Goal: Information Seeking & Learning: Learn about a topic

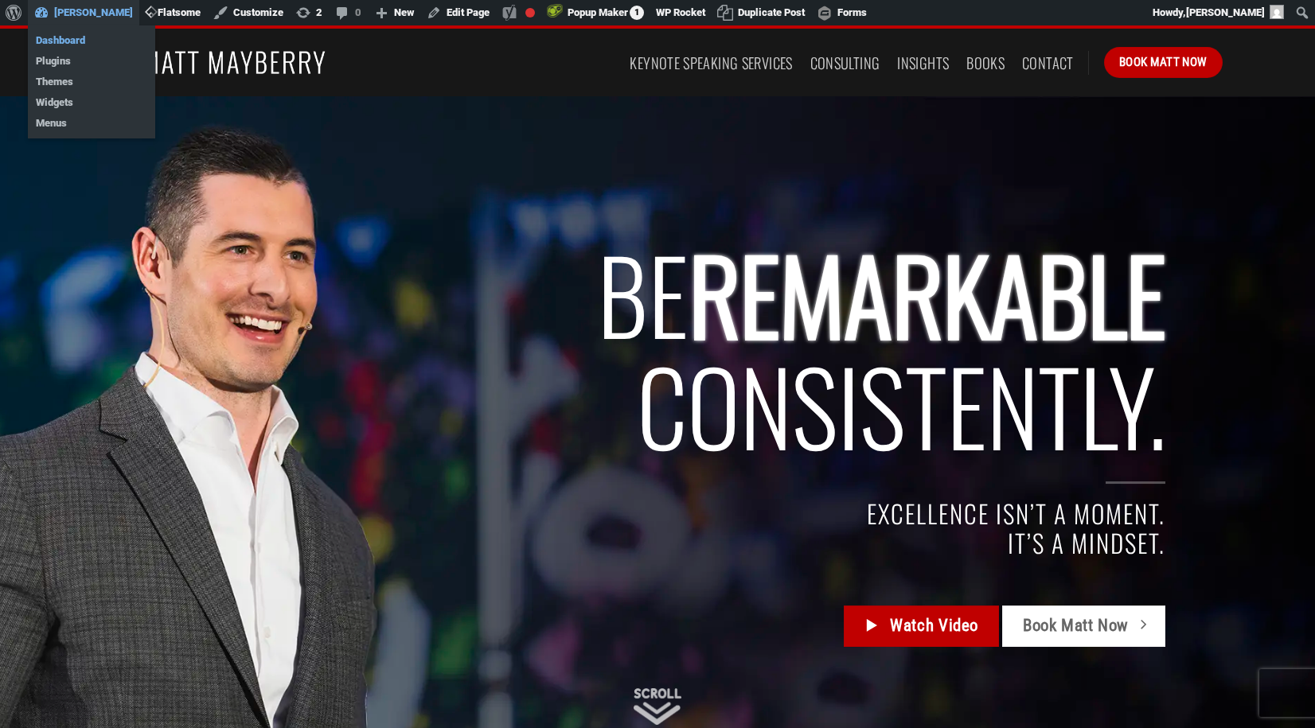
click at [62, 40] on link "Dashboard" at bounding box center [91, 40] width 127 height 21
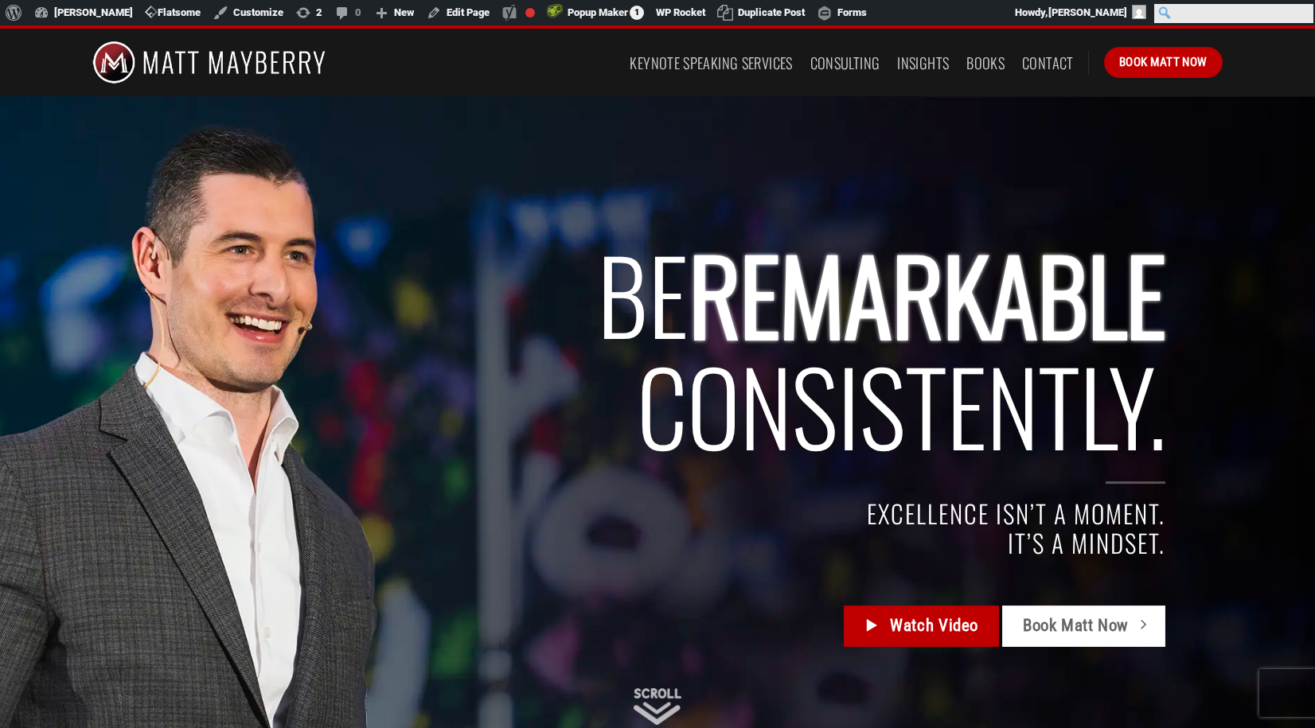
click at [1301, 11] on input "Search" at bounding box center [1233, 13] width 159 height 19
type input "inspire"
click input "Search" at bounding box center [0, 0] width 0 height 0
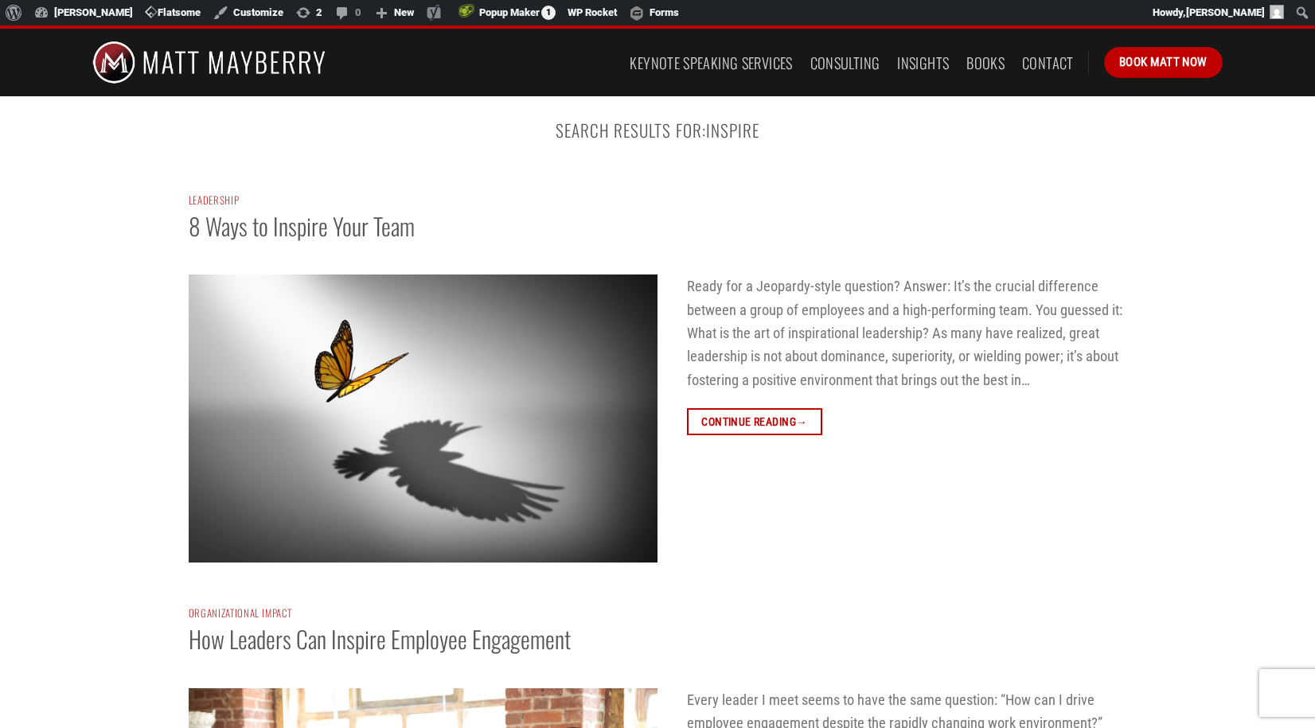
click at [397, 395] on img at bounding box center [423, 419] width 469 height 288
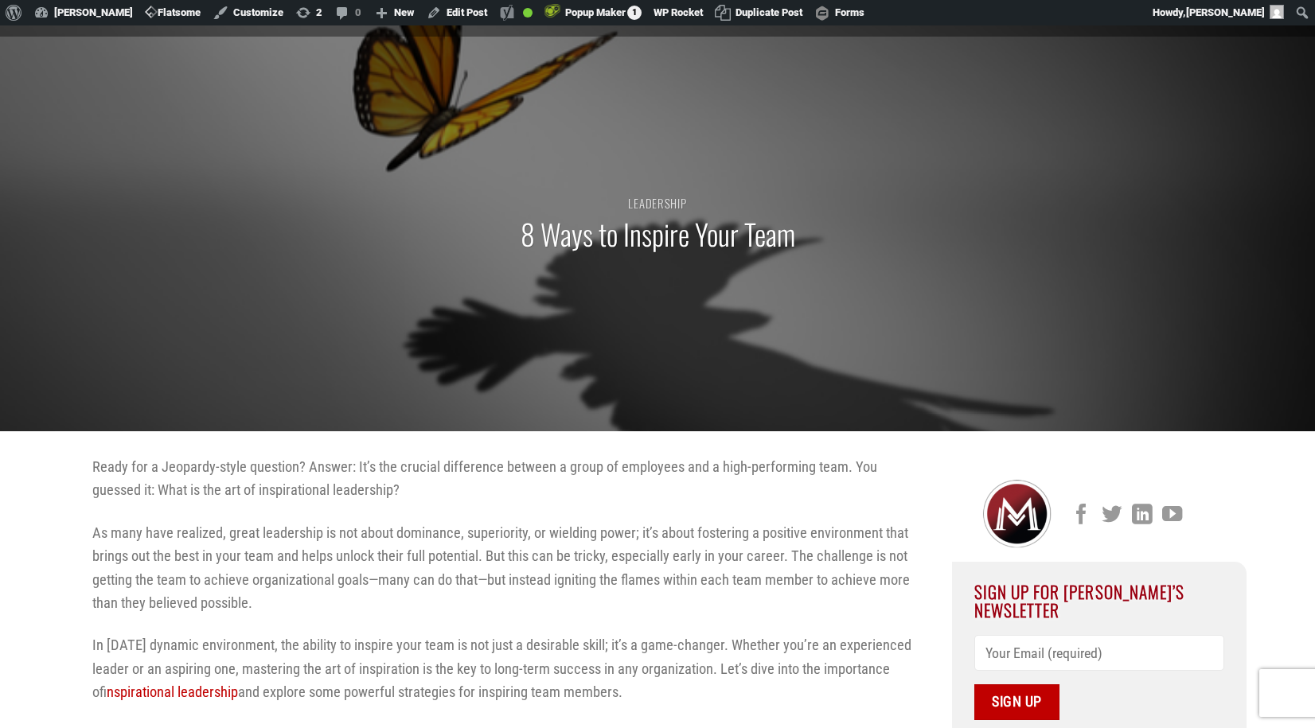
scroll to position [61, 0]
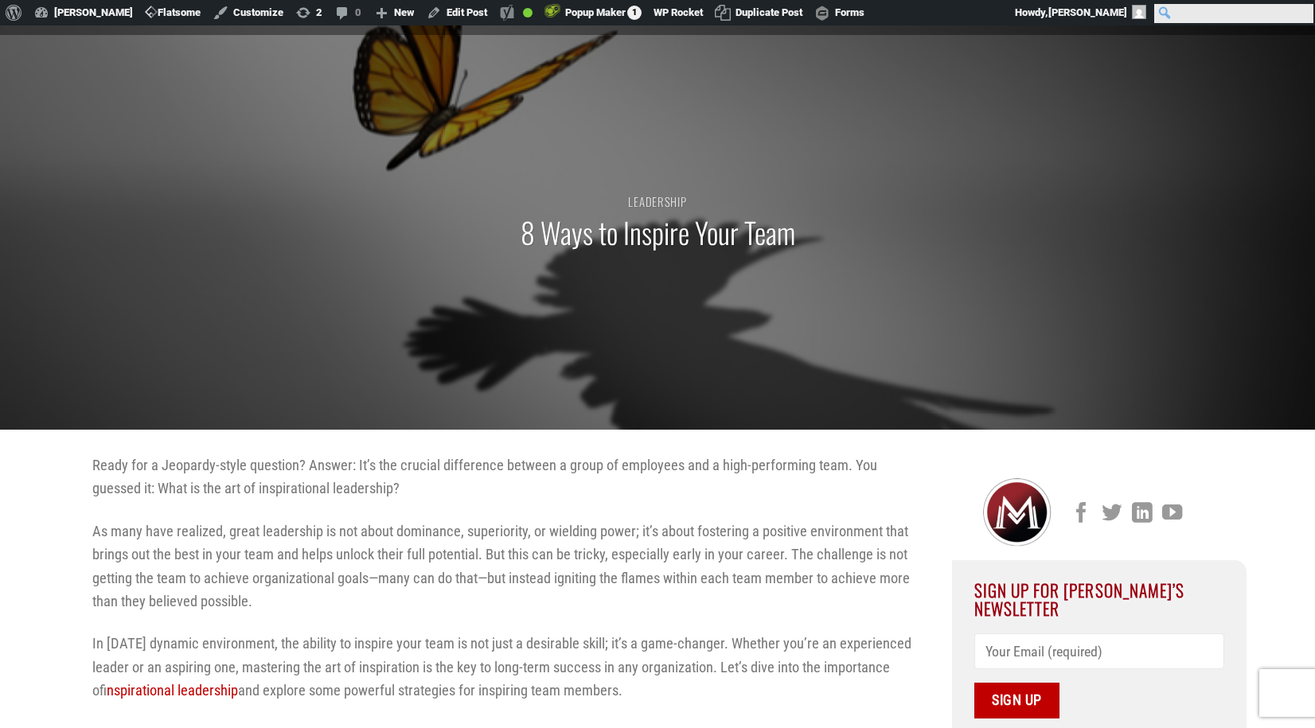
click at [1304, 9] on input "Search" at bounding box center [1233, 13] width 159 height 19
type input "transformative"
click input "Search" at bounding box center [0, 0] width 0 height 0
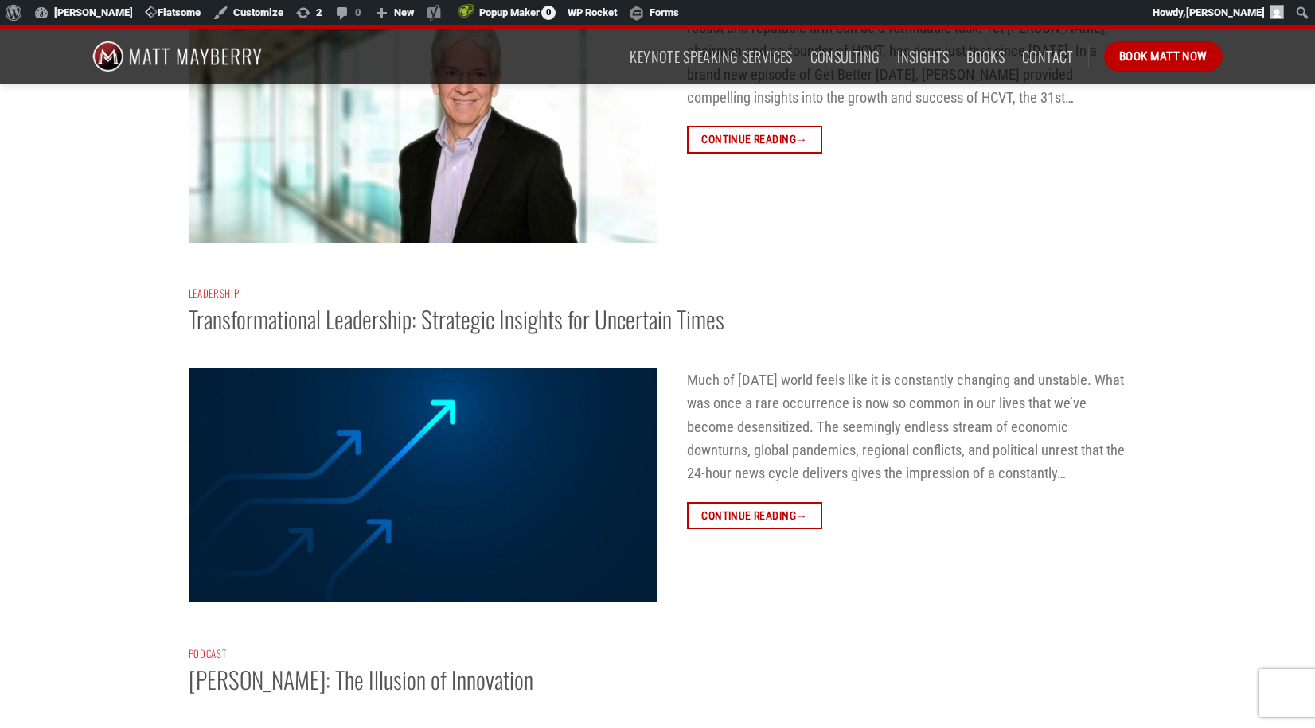
scroll to position [1863, 0]
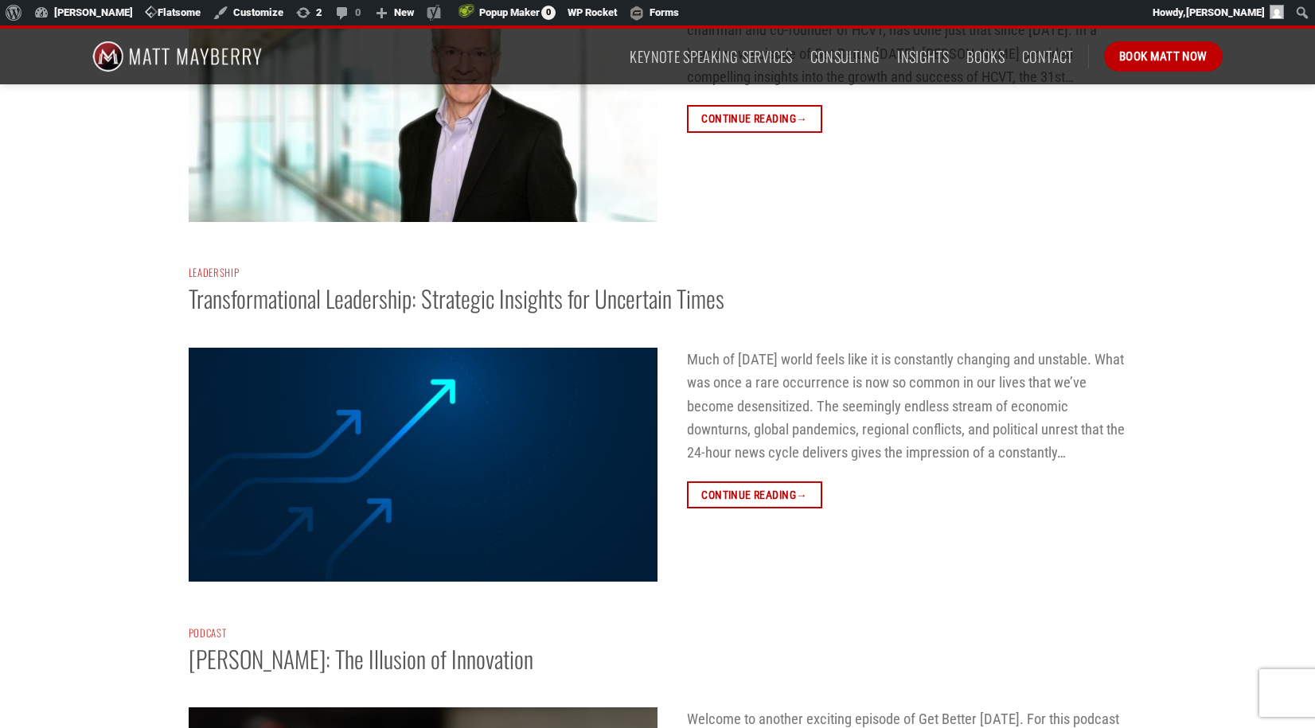
click at [465, 449] on img at bounding box center [423, 465] width 469 height 235
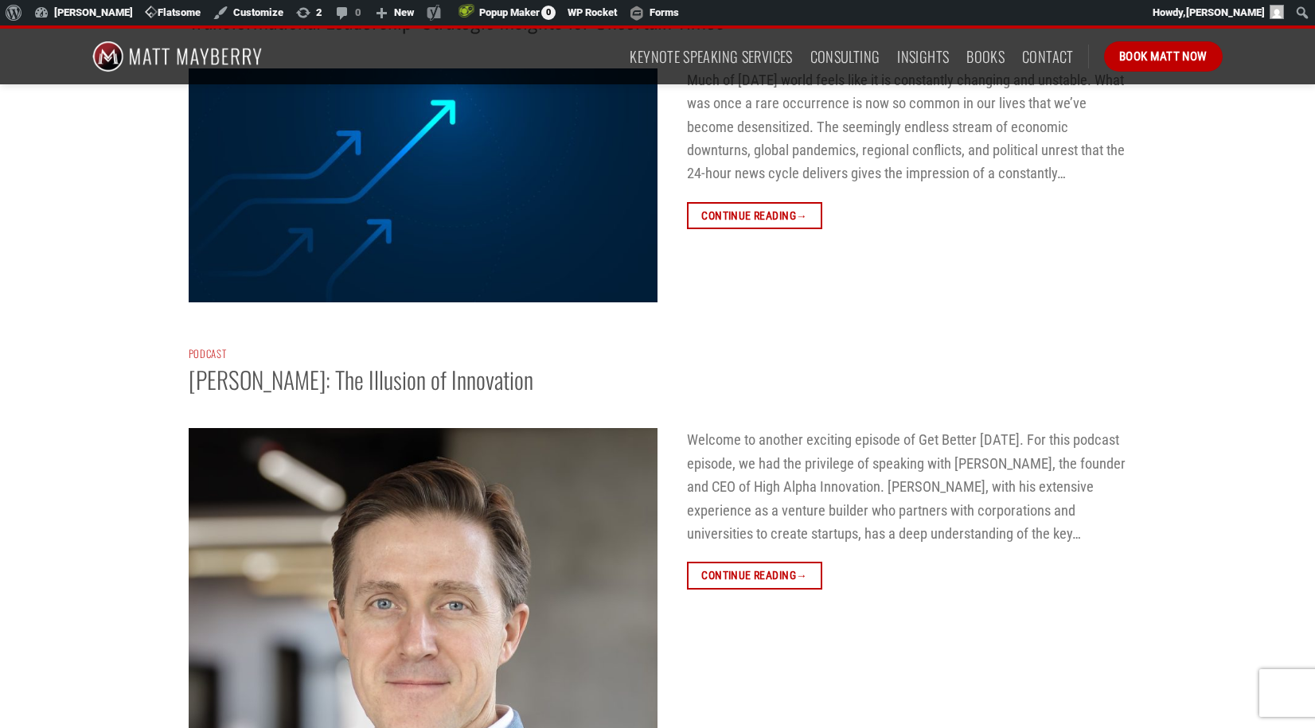
scroll to position [2542, 0]
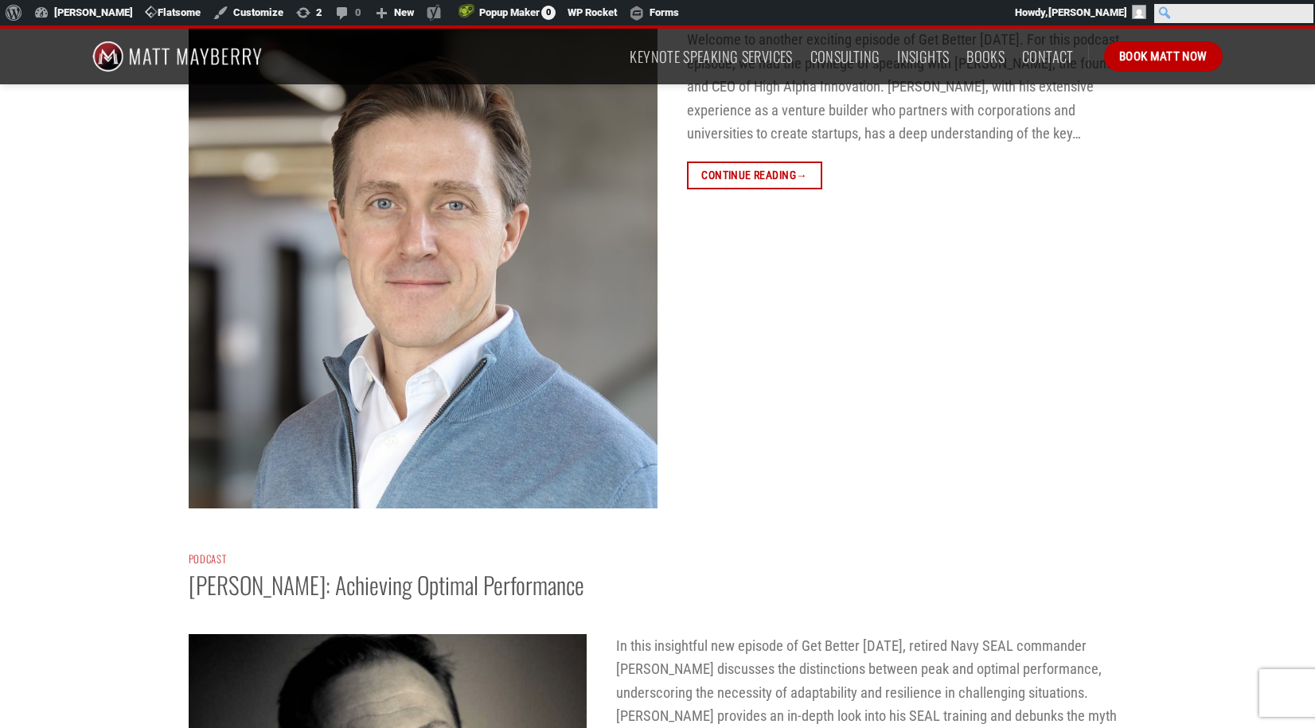
click at [1303, 10] on input "Search" at bounding box center [1233, 13] width 159 height 19
type input "communication"
click input "Search" at bounding box center [0, 0] width 0 height 0
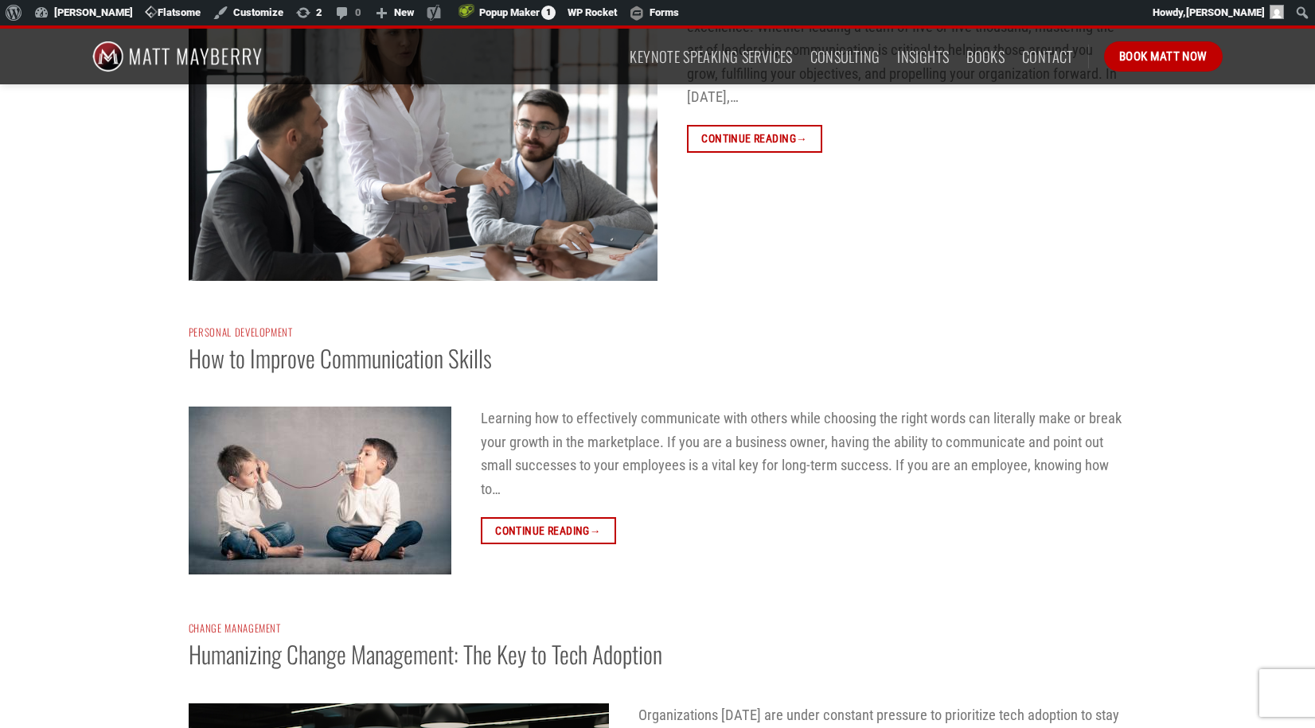
scroll to position [184, 0]
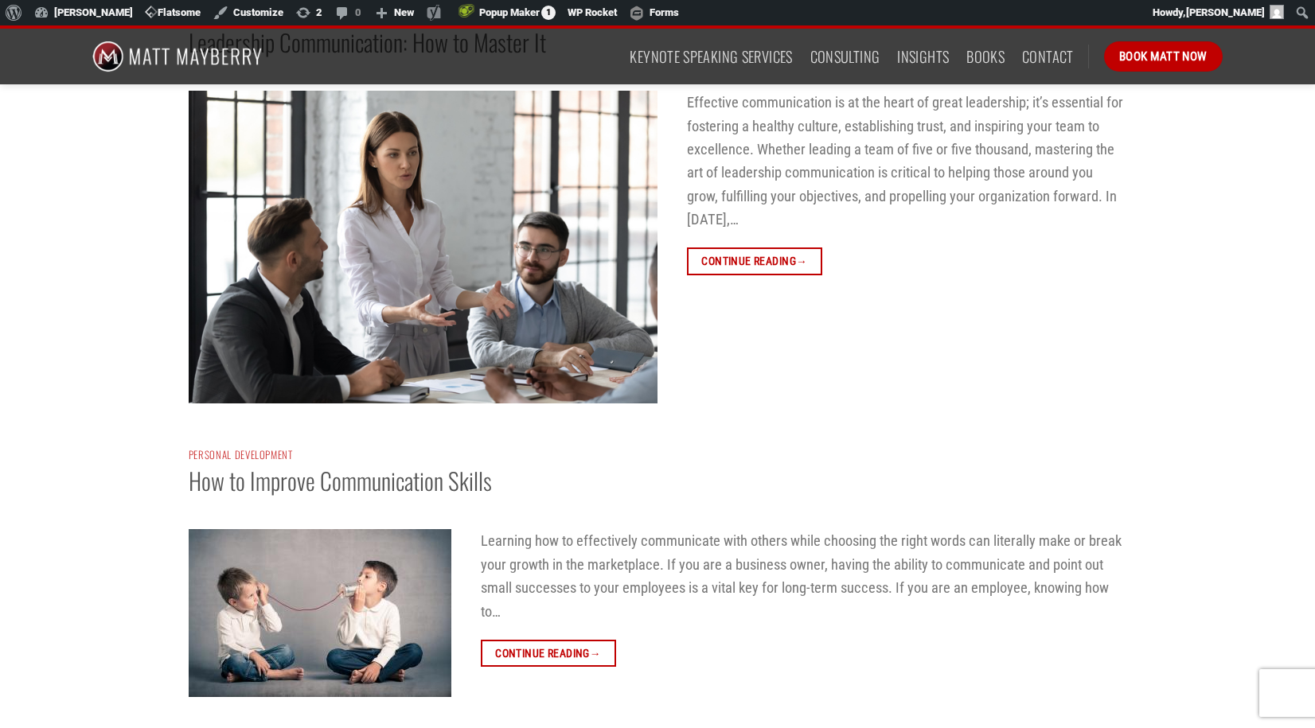
click at [381, 243] on img at bounding box center [423, 247] width 469 height 313
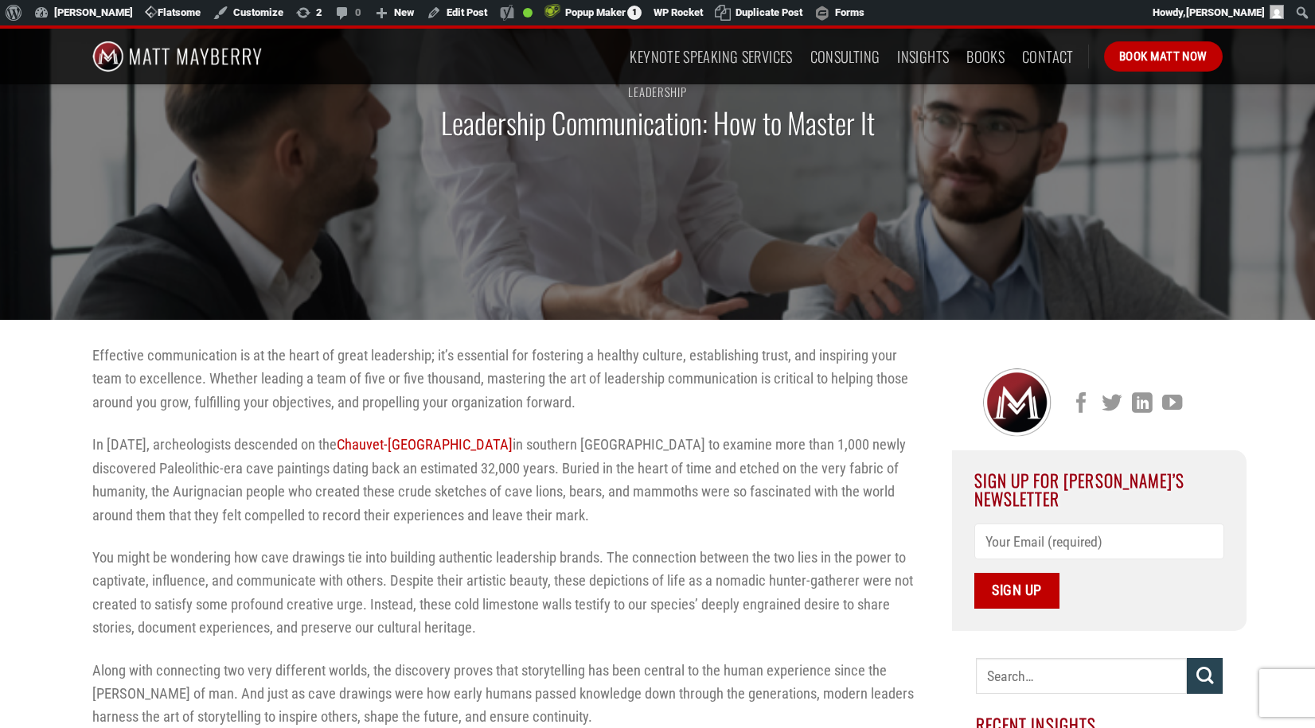
scroll to position [216, 0]
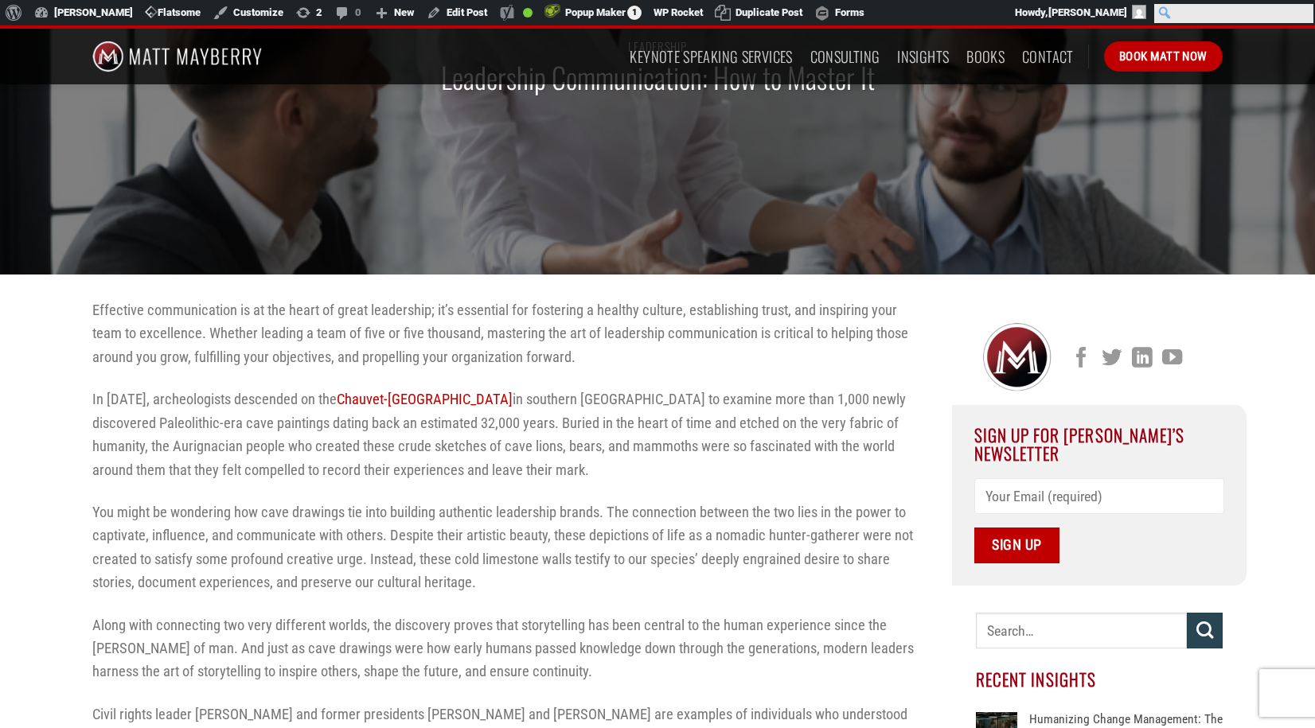
click at [1303, 12] on input "Search" at bounding box center [1233, 13] width 159 height 19
type input "change"
click input "Search" at bounding box center [0, 0] width 0 height 0
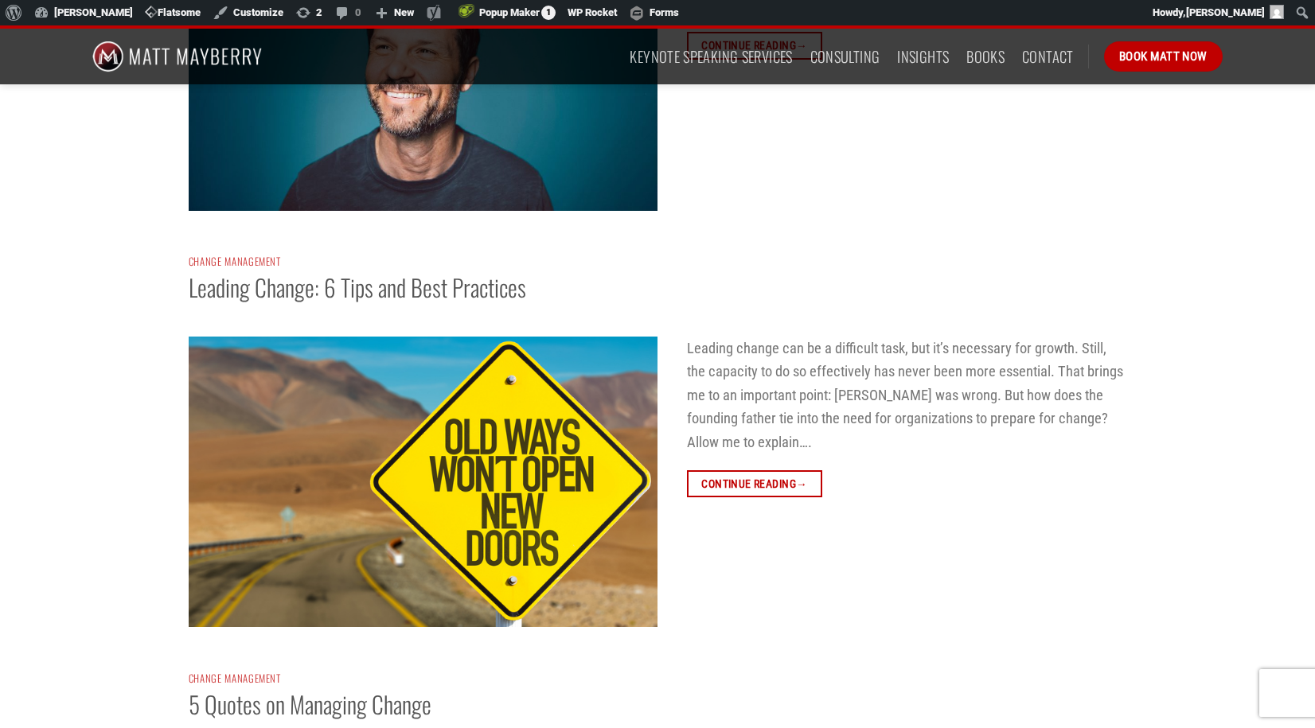
scroll to position [1338, 0]
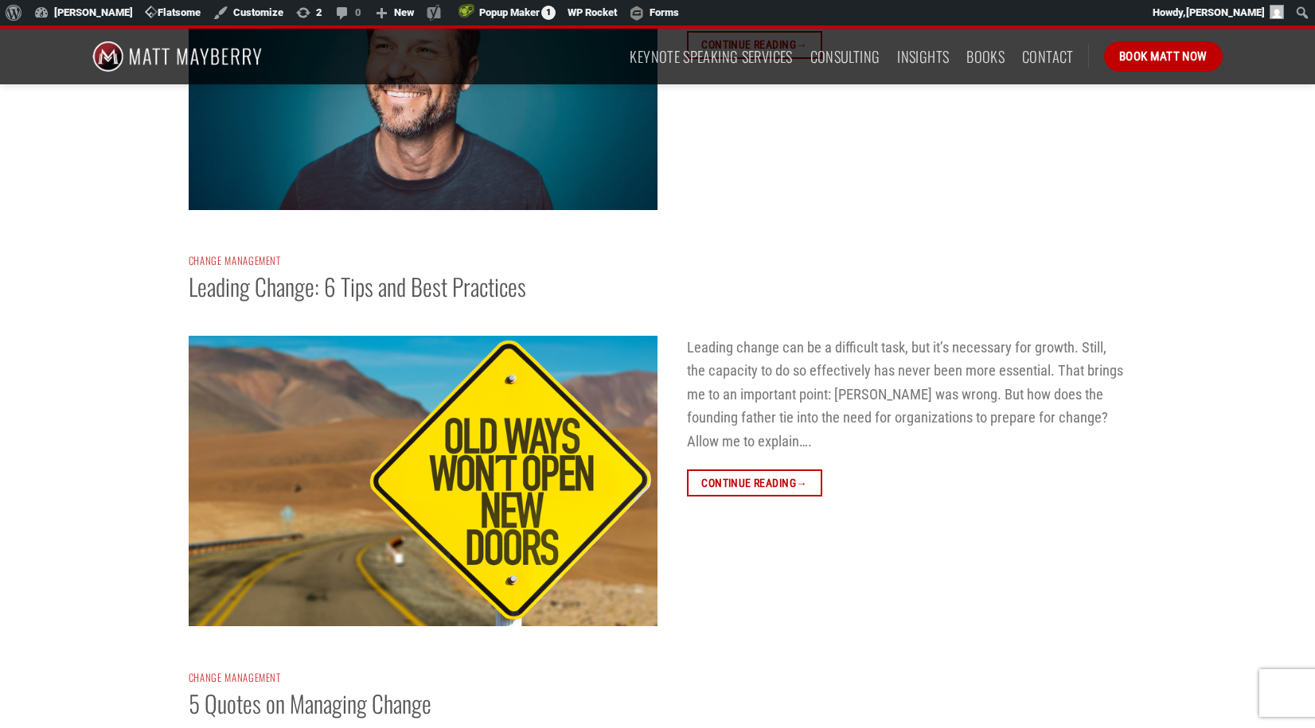
click at [386, 438] on img at bounding box center [423, 481] width 469 height 290
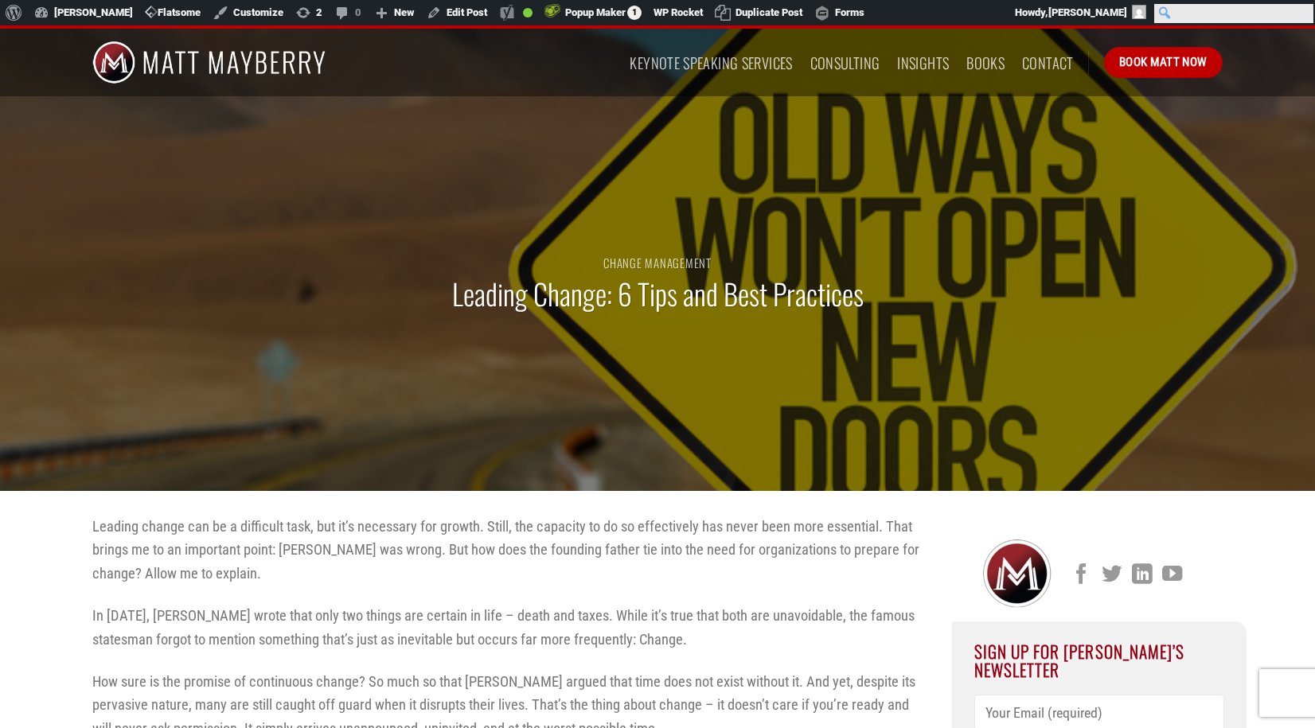
click at [1303, 9] on input "Search" at bounding box center [1233, 13] width 159 height 19
type input "listening"
click input "Search" at bounding box center [0, 0] width 0 height 0
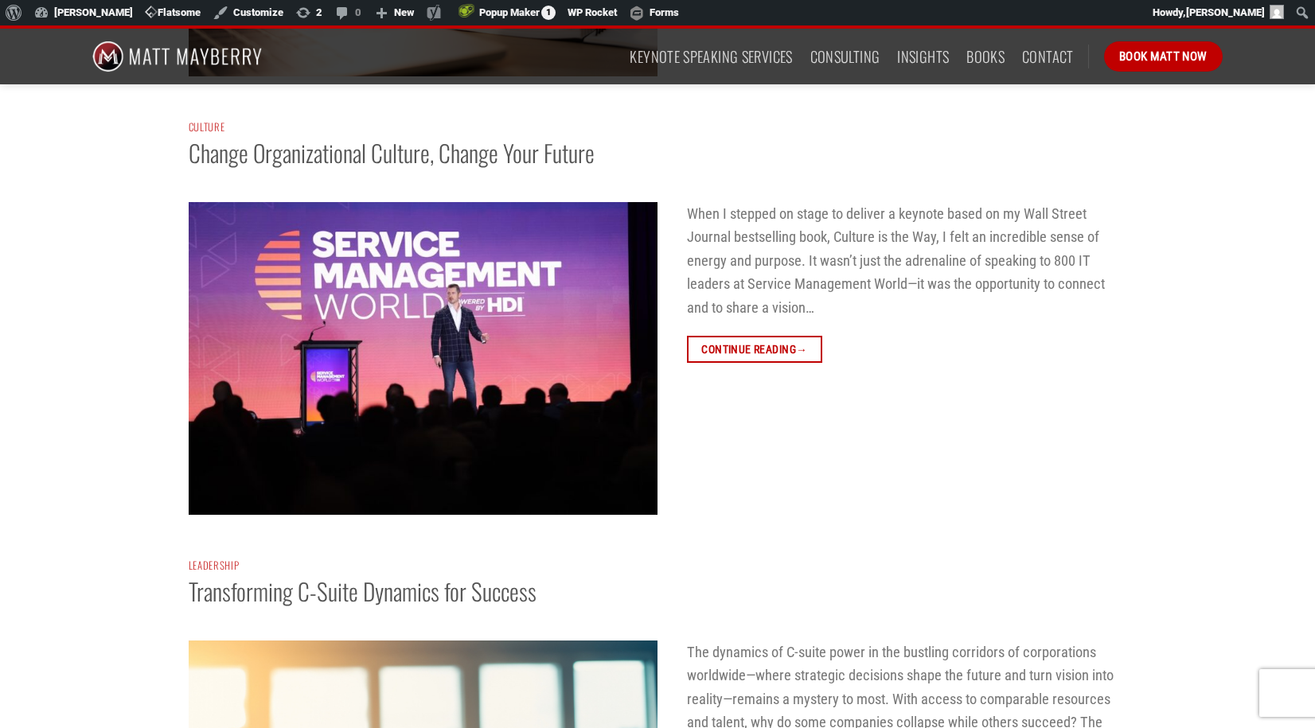
scroll to position [1630, 0]
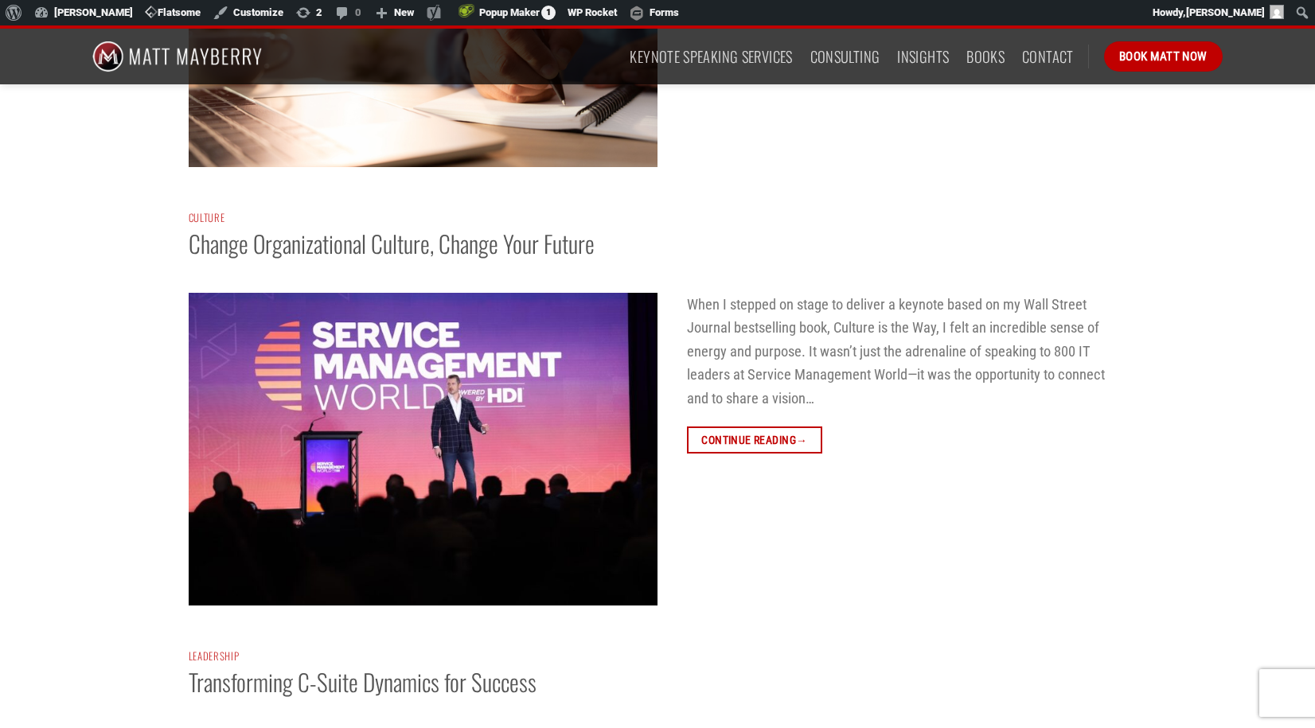
click at [386, 446] on img at bounding box center [423, 449] width 469 height 313
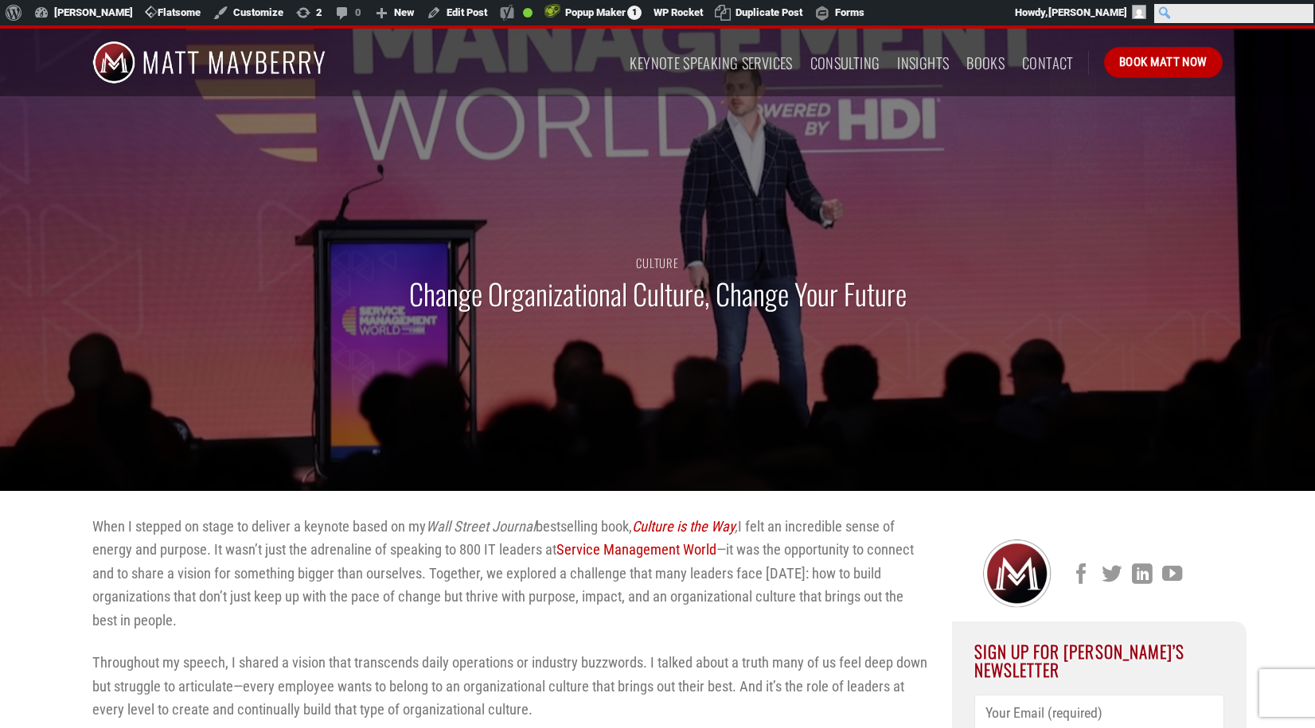
click at [1304, 15] on input "Search" at bounding box center [1233, 13] width 159 height 19
type input "legacy"
click input "Search" at bounding box center [0, 0] width 0 height 0
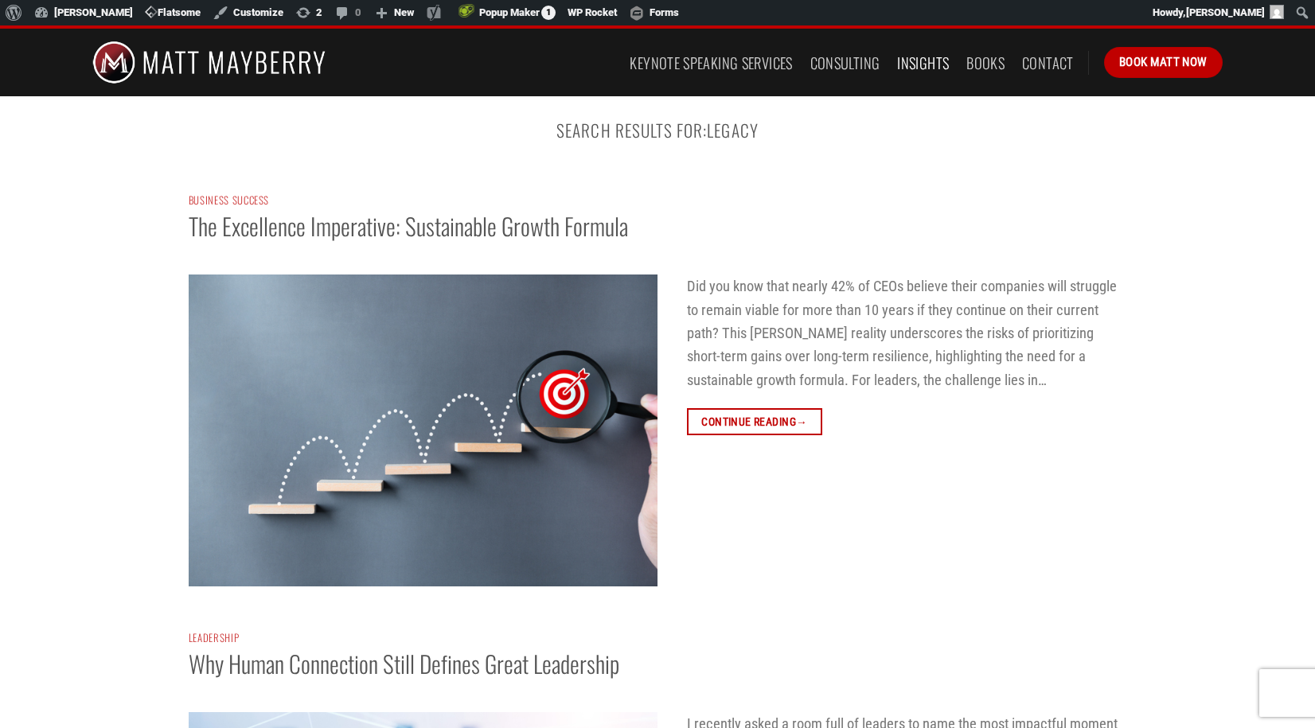
click at [924, 60] on link "Insights" at bounding box center [923, 63] width 52 height 29
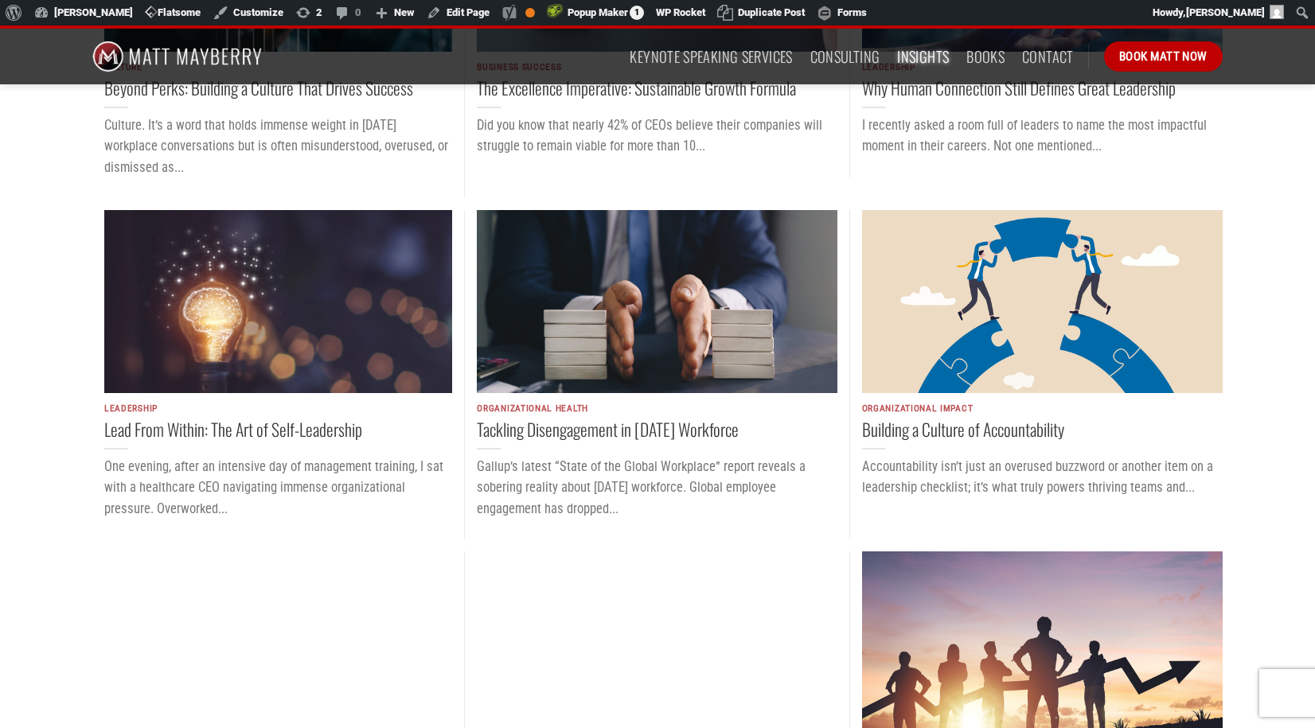
scroll to position [1156, 0]
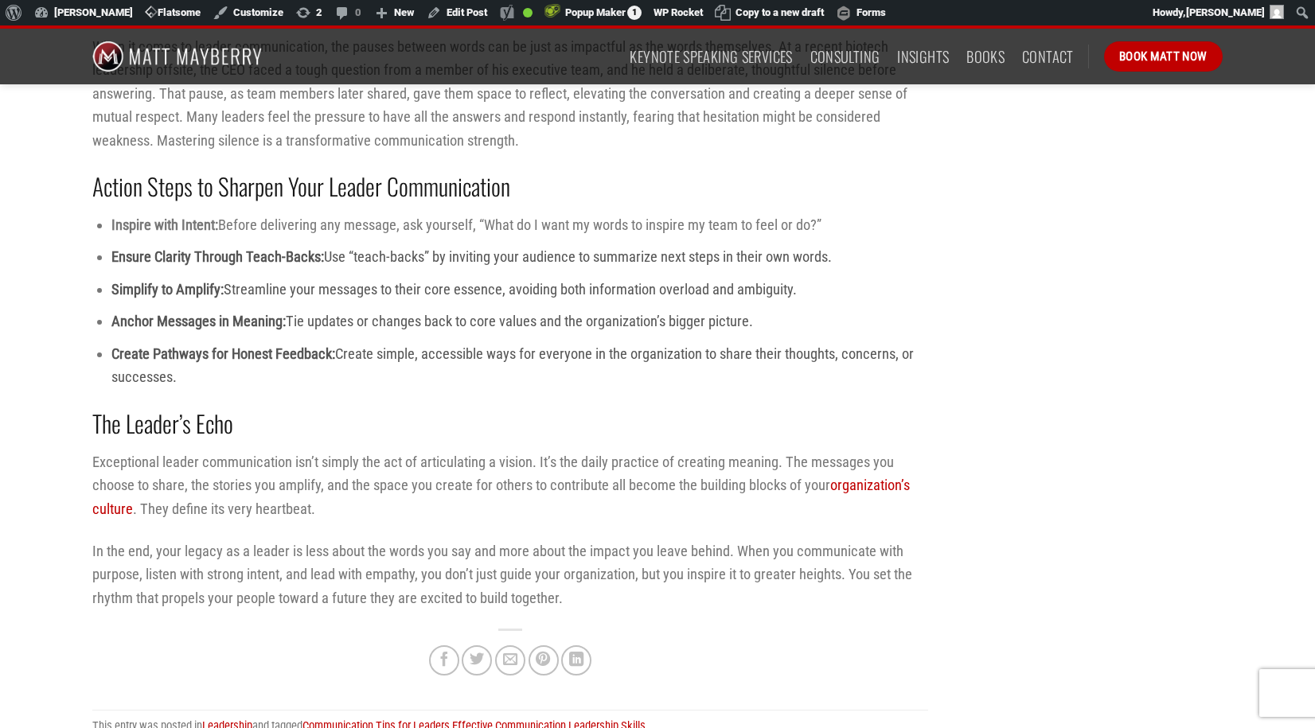
scroll to position [2678, 0]
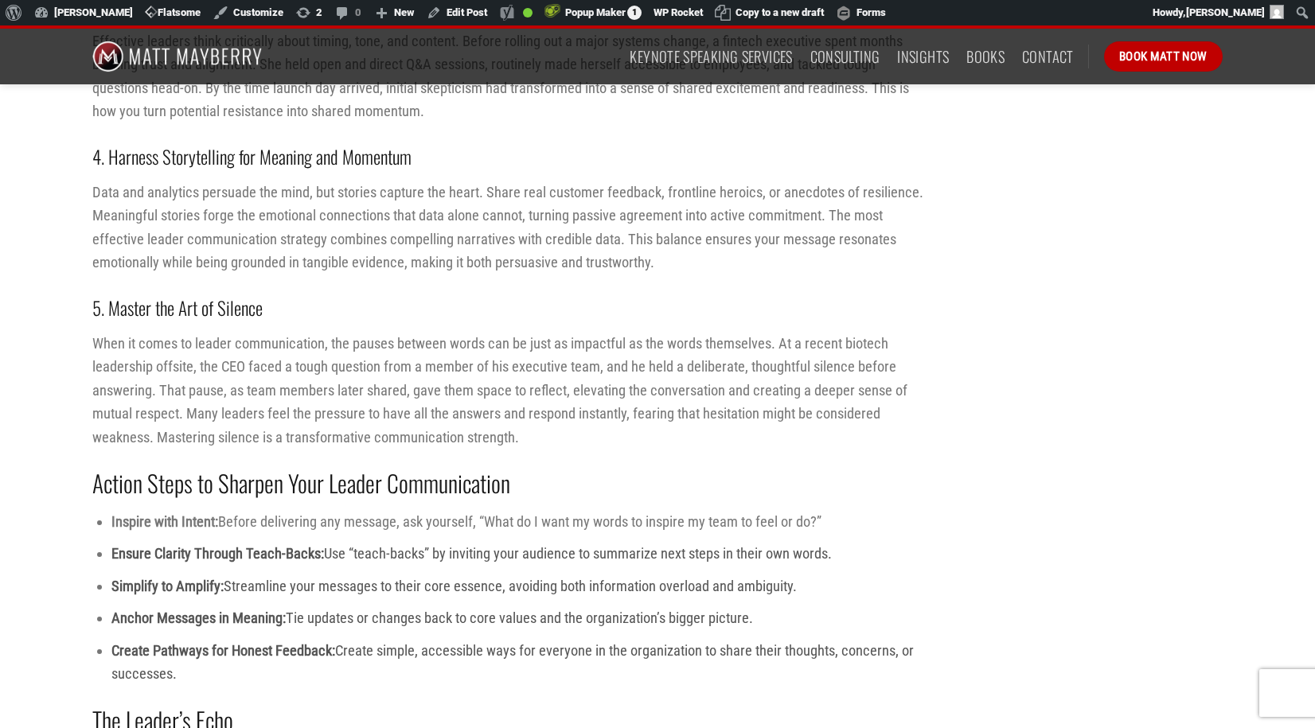
scroll to position [2584, 0]
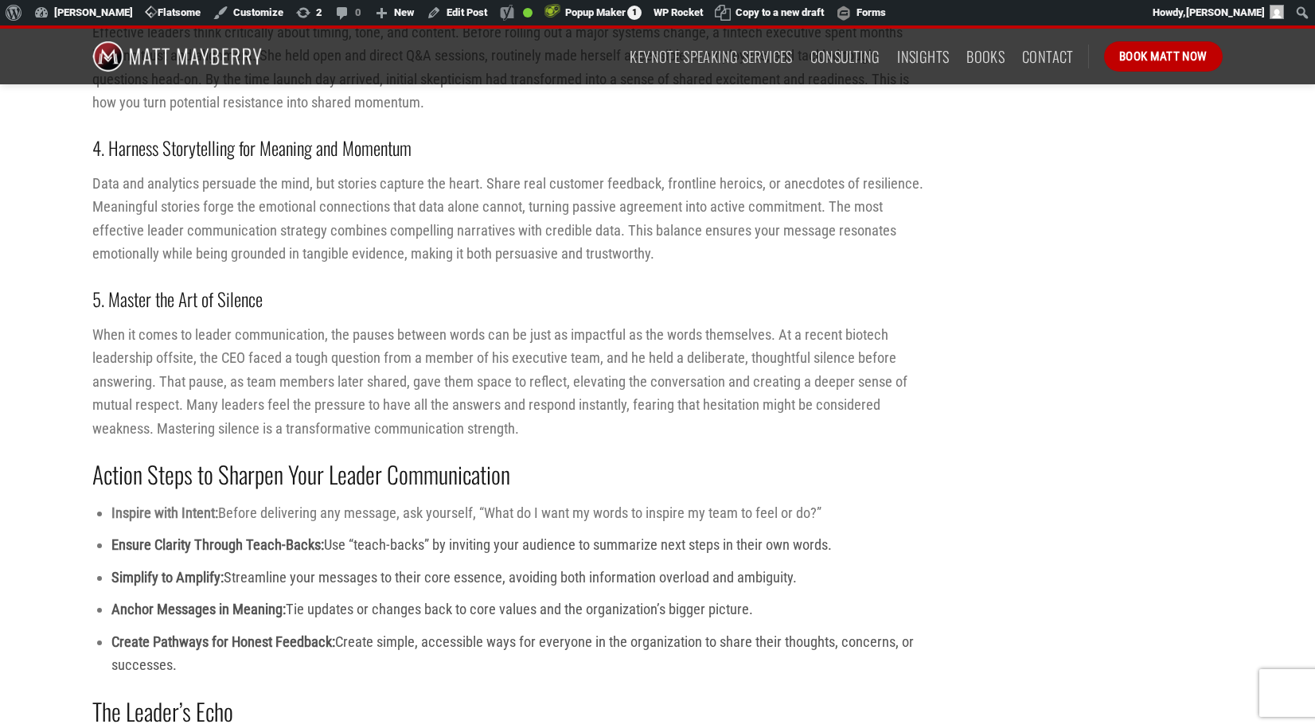
scroll to position [2552, 0]
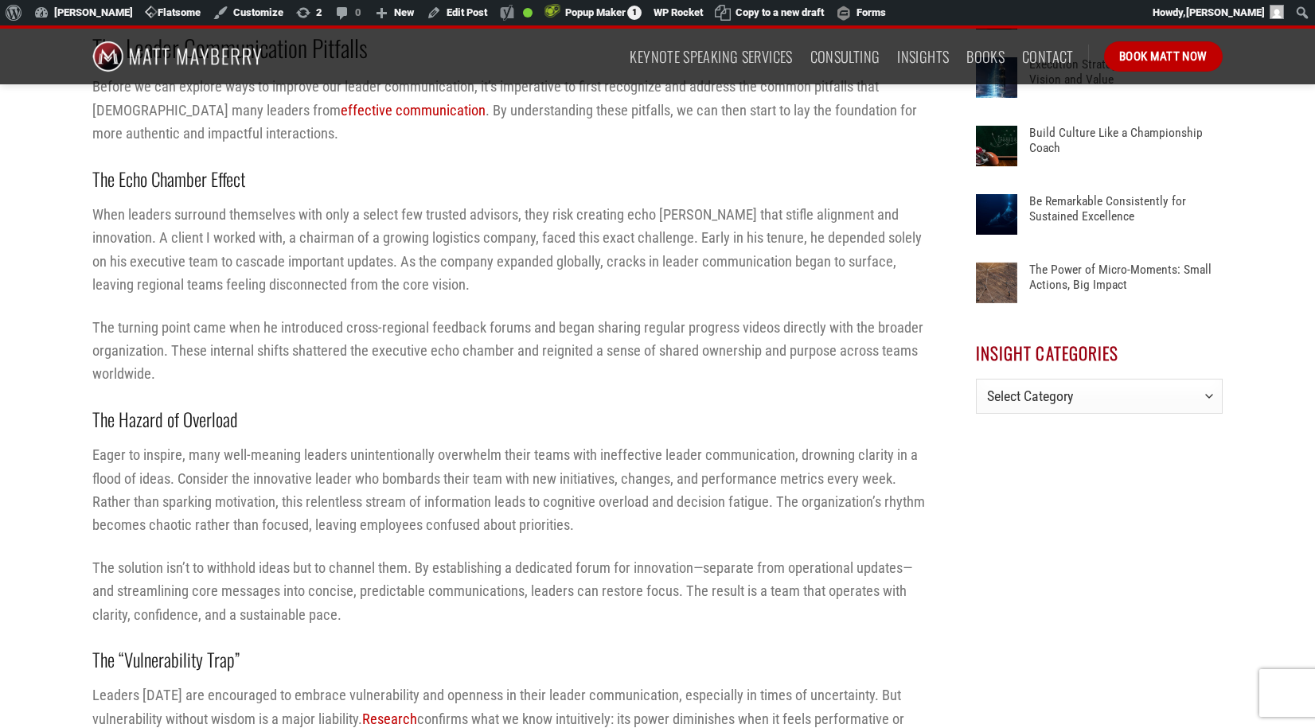
scroll to position [1099, 0]
